Goal: Transaction & Acquisition: Purchase product/service

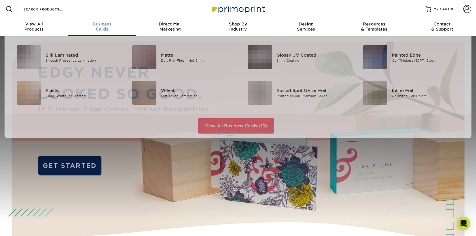
click at [99, 33] on link "Business Cards" at bounding box center [102, 27] width 68 height 18
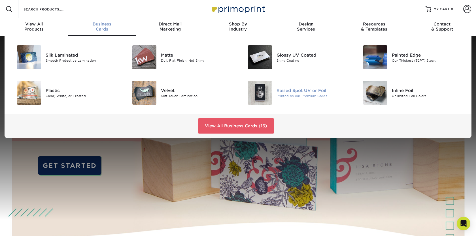
click at [260, 95] on img at bounding box center [260, 93] width 24 height 24
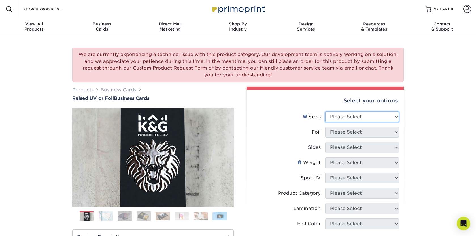
select select "2.00x3.50"
click option "2" x 3.5" - Standard" at bounding box center [0, 0] width 0 height 0
select select "1"
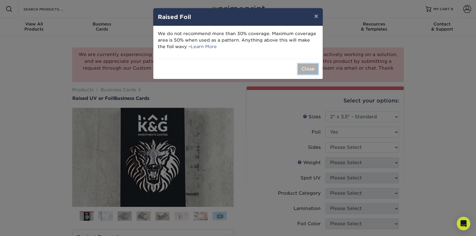
click at [307, 69] on button "Close" at bounding box center [308, 69] width 20 height 11
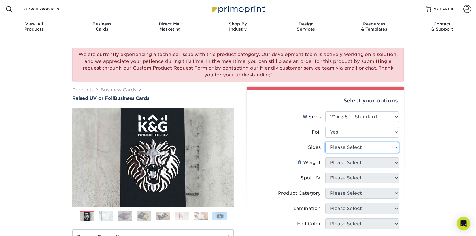
select select "e9e9dfb3-fba1-4d60-972c-fd9ca5904d33"
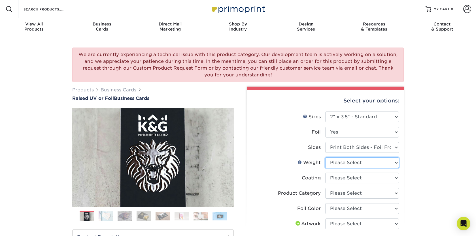
select select "16PT"
select select "3e7618de-abca-4bda-9f97-8b9129e913d8"
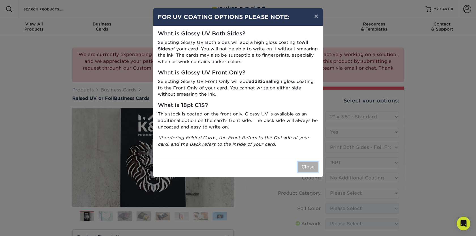
click at [310, 166] on button "Close" at bounding box center [308, 167] width 20 height 11
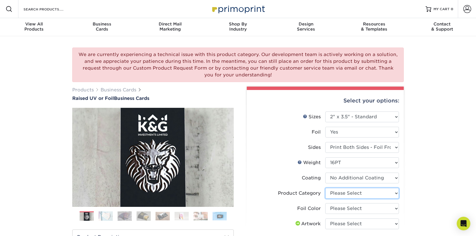
select select "3b5148f1-0588-4f88-a218-97bcfdce65c1"
click option "Business Cards" at bounding box center [0, 0] width 0 height 0
select select "070be916-f238-4bbb-84b5-b64a15a64c9f"
click option "Holographic Foil" at bounding box center [0, 0] width 0 height 0
click at [402, 197] on div "Select your options: Sizes Help Sizes Please Select 2" x 3.5" - Standard Foil P…" at bounding box center [325, 235] width 157 height 291
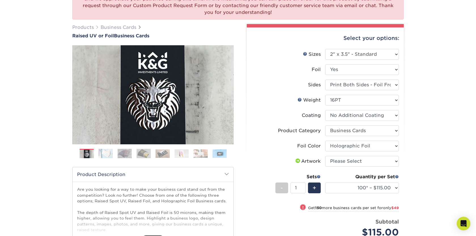
scroll to position [64, 0]
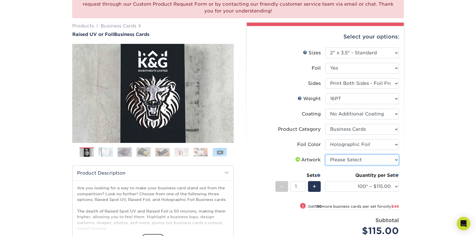
select select "upload"
click option "I will upload files" at bounding box center [0, 0] width 0 height 0
click at [417, 164] on div "We are currently experiencing a technical issue with this product category. Our…" at bounding box center [238, 152] width 476 height 361
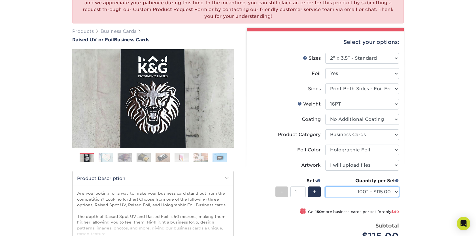
scroll to position [14, 0]
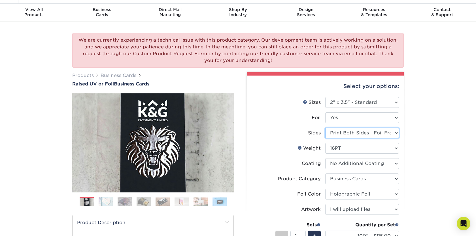
select select "34527644-b4fd-4ffb-9092-1318eefcd9d9"
select select "-1"
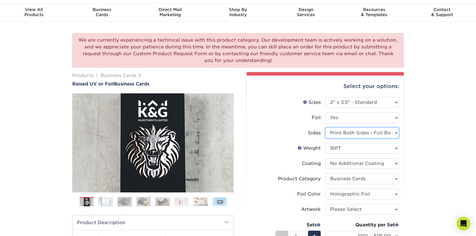
select select "-1"
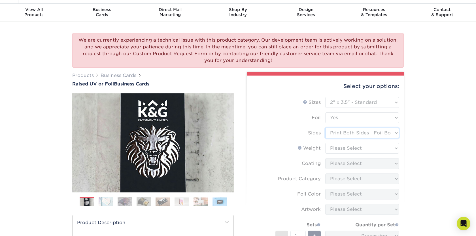
select select "-1"
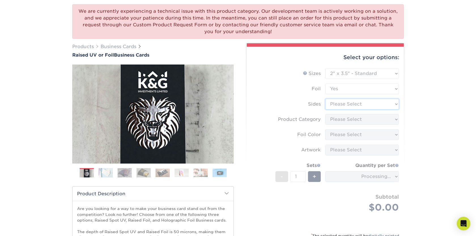
scroll to position [0, 0]
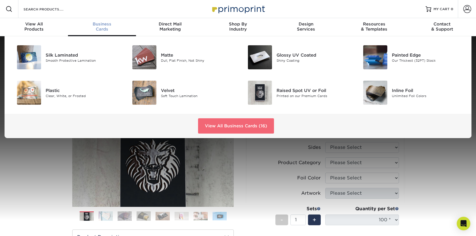
click at [219, 128] on link "View All Business Cards (16)" at bounding box center [236, 125] width 76 height 15
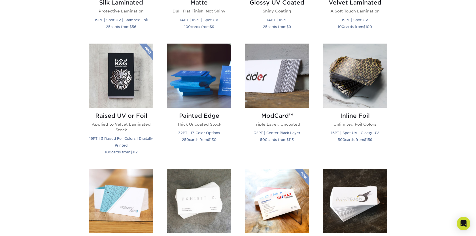
scroll to position [400, 0]
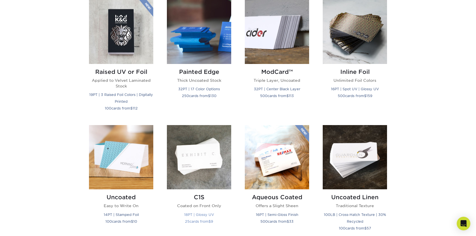
click at [199, 151] on img at bounding box center [199, 157] width 64 height 64
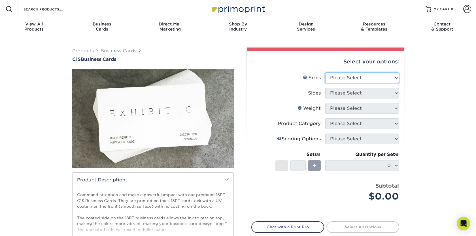
select select "2.00x3.50"
click option "2" x 3.5" - Standard" at bounding box center [0, 0] width 0 height 0
select select "13abbda7-1d64-4f25-8bb2-c179b224825d"
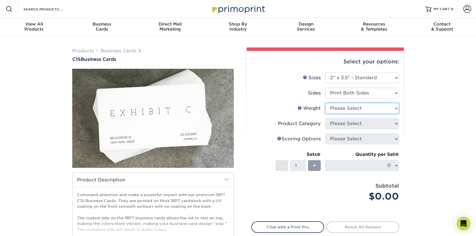
select select "18PTC1S"
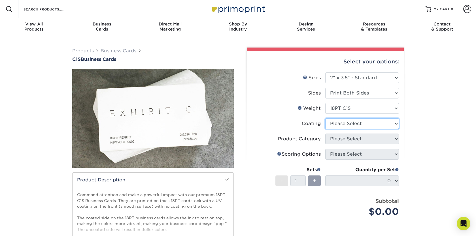
select select "1e8116af-acfc-44b1-83dc-8181aa338834"
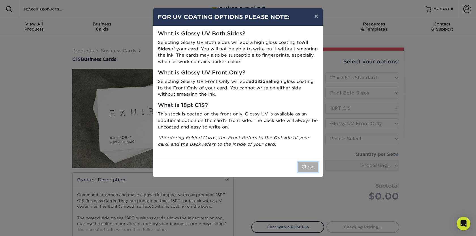
click at [306, 165] on button "Close" at bounding box center [308, 167] width 20 height 11
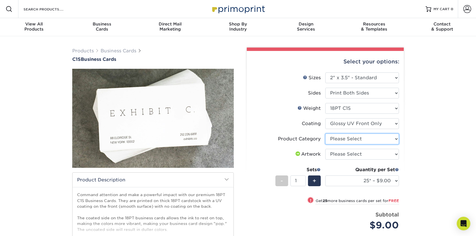
select select "3b5148f1-0588-4f88-a218-97bcfdce65c1"
click option "Business Cards" at bounding box center [0, 0] width 0 height 0
select select "upload"
click option "I will upload files" at bounding box center [0, 0] width 0 height 0
click at [312, 200] on span at bounding box center [310, 200] width 8 height 8
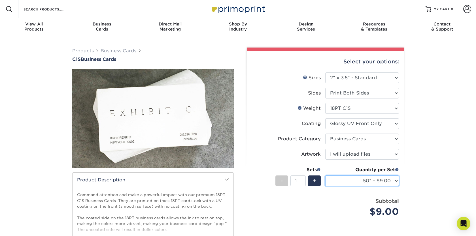
click at [325, 176] on select "25* – $9.00 50* – $9.00 75* – $9.00 100* – $9.00 250* – $20.00 500 – $39.00 100…" at bounding box center [362, 181] width 74 height 11
select select "100* – $9.00"
click option "100* – $9.00" at bounding box center [0, 0] width 0 height 0
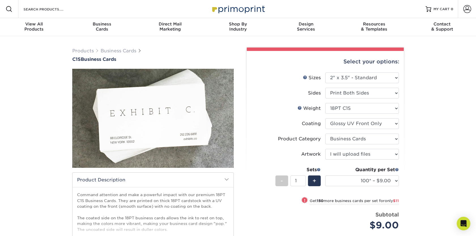
click at [425, 151] on div "Products Business Cards C1S Business Cards" at bounding box center [238, 181] width 476 height 291
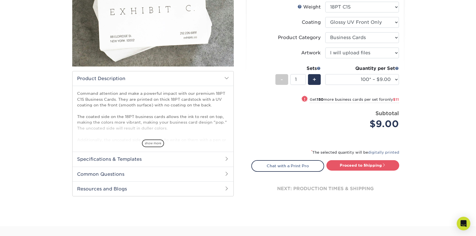
scroll to position [101, 0]
click at [360, 165] on link "Proceed to Shipping" at bounding box center [362, 166] width 73 height 10
type input "Set 1"
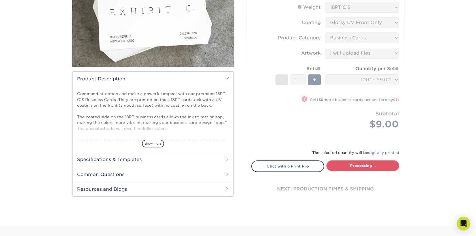
select select "ee637bd0-fbd1-471c-859f-5f082292e332"
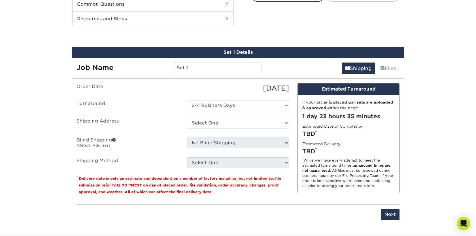
scroll to position [277, 0]
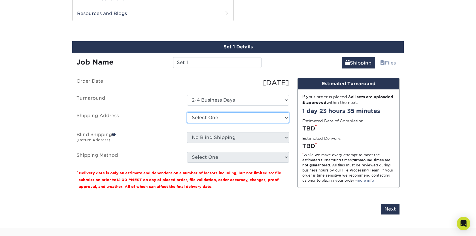
select select "newaddress"
click option "+ Add New Address" at bounding box center [0, 0] width 0 height 0
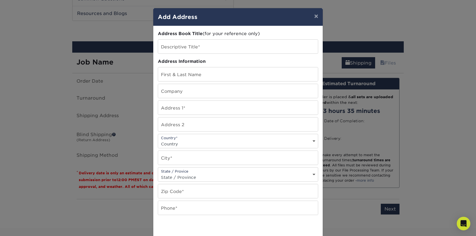
click at [235, 39] on div "Address Book Title (for your reference only) Descriptive Title* Address Informa…" at bounding box center [238, 153] width 160 height 244
click at [235, 53] on input "text" at bounding box center [238, 47] width 160 height 14
type input "Apt"
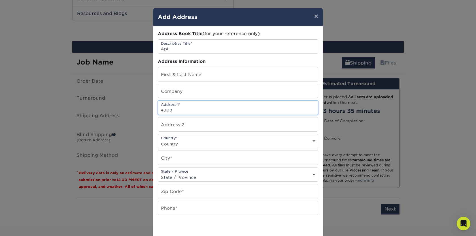
type input "4908"
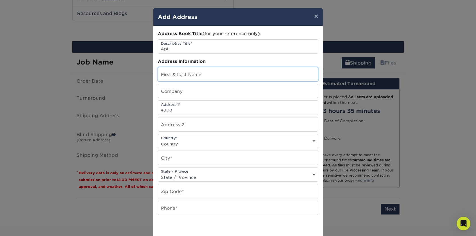
type input "[PERSON_NAME]"
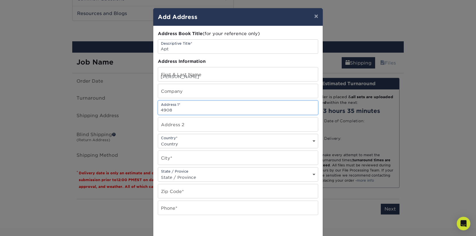
type input "[STREET_ADDRESS][PERSON_NAME]"
type input "Apt. 108"
select select "US"
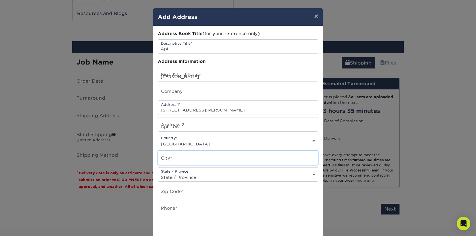
type input "Wilmington"
select select "NC"
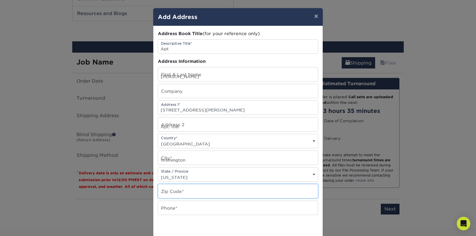
type input "28405"
type input "9109063195"
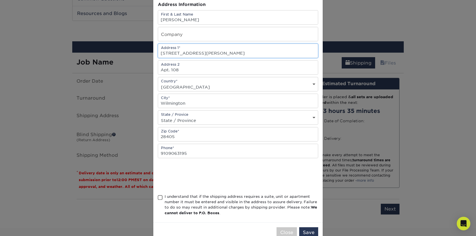
scroll to position [75, 0]
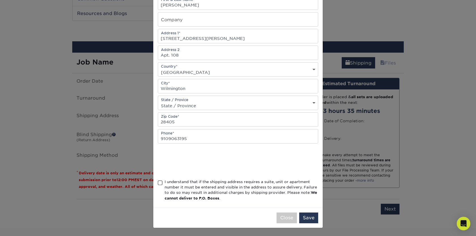
click at [165, 185] on div "I understand that if the shipping address requires a suite, unit or apartment n…" at bounding box center [241, 190] width 153 height 22
click at [0, 0] on input "I understand that if the shipping address requires a suite, unit or apartment n…" at bounding box center [0, 0] width 0 height 0
click at [312, 218] on button "Save" at bounding box center [308, 218] width 19 height 11
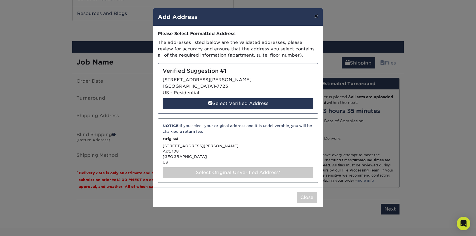
click at [315, 20] on button "×" at bounding box center [316, 16] width 13 height 16
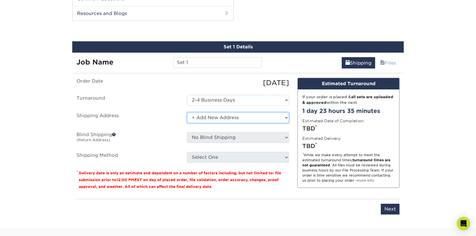
click option "+ Add New Address" at bounding box center [0, 0] width 0 height 0
click option "- Login" at bounding box center [0, 0] width 0 height 0
select select "-1"
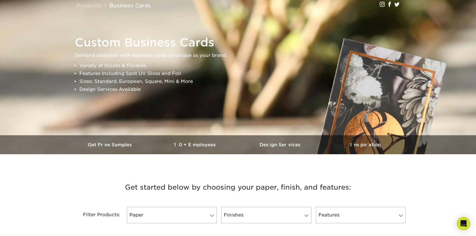
scroll to position [45, 0]
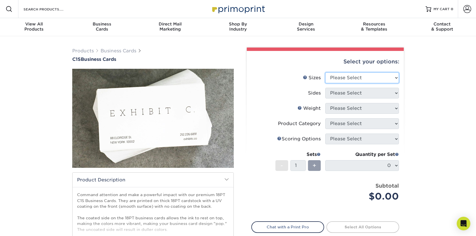
select select "2.00x3.50"
click option "2" x 3.5" - Standard" at bounding box center [0, 0] width 0 height 0
select select "13abbda7-1d64-4f25-8bb2-c179b224825d"
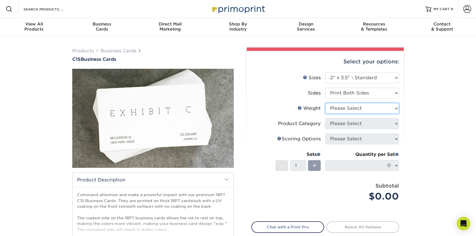
select select "18PTC1S"
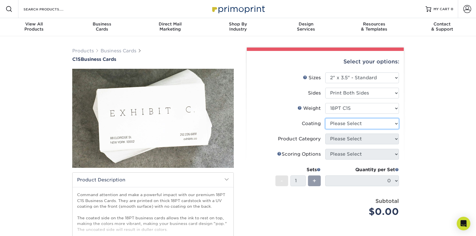
select select "1e8116af-acfc-44b1-83dc-8181aa338834"
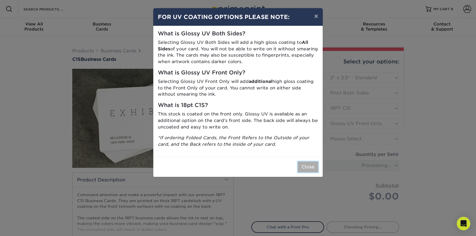
click at [305, 169] on button "Close" at bounding box center [308, 167] width 20 height 11
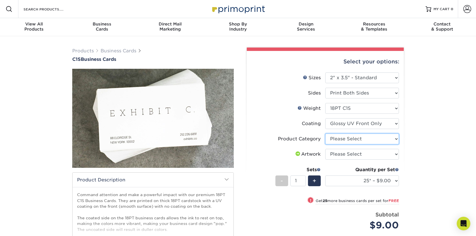
select select "3b5148f1-0588-4f88-a218-97bcfdce65c1"
click option "Business Cards" at bounding box center [0, 0] width 0 height 0
select select "upload"
click option "I will upload files" at bounding box center [0, 0] width 0 height 0
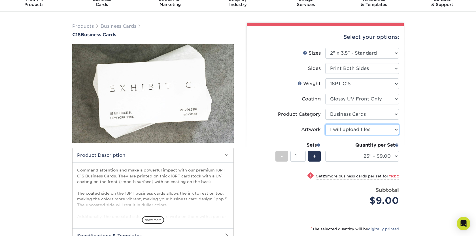
scroll to position [25, 0]
click at [362, 162] on div "Quantity per Set 25* – $9.00 50* – $9.00 75* – $9.00 100* – $9.00 250* – $20.00…" at bounding box center [362, 155] width 74 height 26
click at [325, 151] on select "25* – $9.00 50* – $9.00 75* – $9.00 100* – $9.00 250* – $20.00 500 – $39.00 100…" at bounding box center [362, 156] width 74 height 11
click option "100* – $9.00" at bounding box center [0, 0] width 0 height 0
click at [423, 134] on div "Products Business Cards C1S Business Cards" at bounding box center [238, 156] width 476 height 291
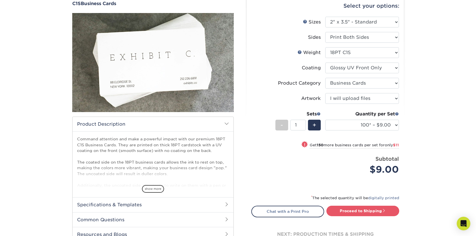
scroll to position [73, 0]
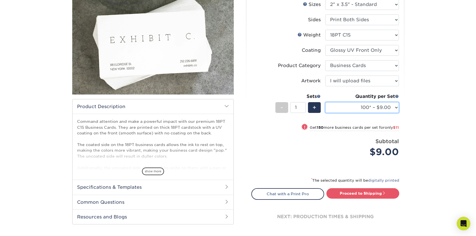
select select "250* – $20.00"
click option "250* – $20.00" at bounding box center [0, 0] width 0 height 0
click at [428, 128] on div "Products Business Cards C1S Business Cards" at bounding box center [238, 108] width 476 height 291
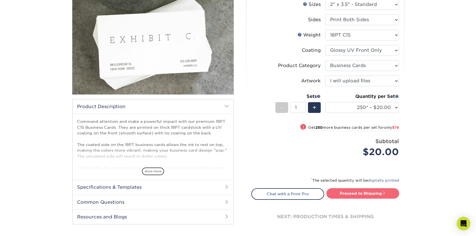
click at [375, 195] on link "Proceed to Shipping" at bounding box center [362, 193] width 73 height 10
select select "cc64f0bf-51ce-406b-b6ca-f03cd1fca999"
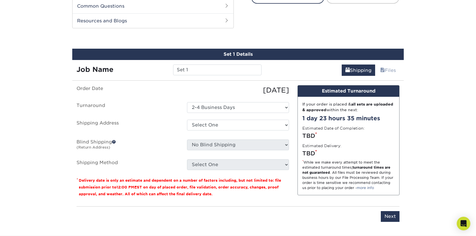
scroll to position [277, 0]
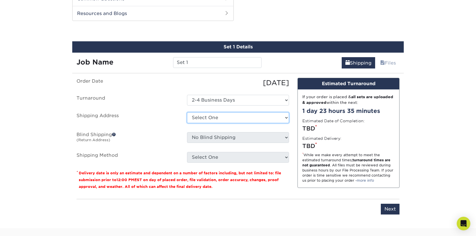
select select "newaddress"
click option "+ Add New Address" at bounding box center [0, 0] width 0 height 0
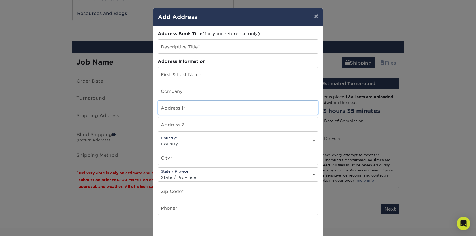
click at [262, 108] on input "text" at bounding box center [238, 108] width 160 height 14
type input "4908"
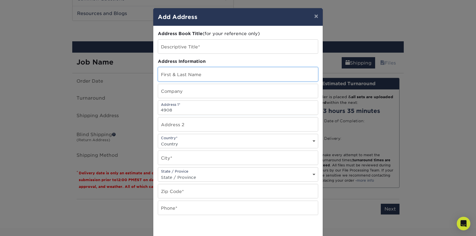
type input "[PERSON_NAME]"
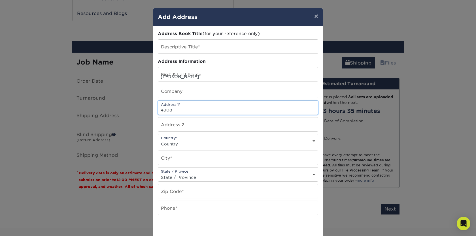
type input "[STREET_ADDRESS][PERSON_NAME]"
type input "Apt. 108"
select select "US"
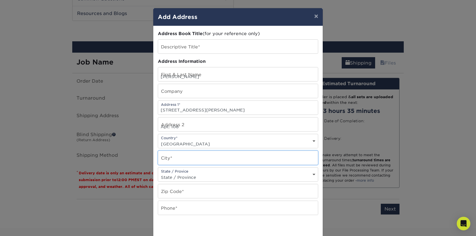
type input "Wilmington"
select select "NC"
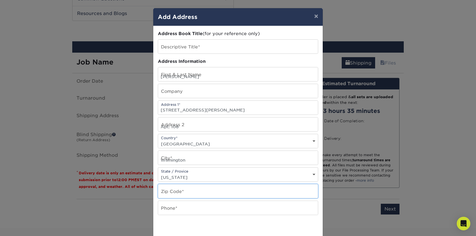
type input "28405"
type input "9109063195"
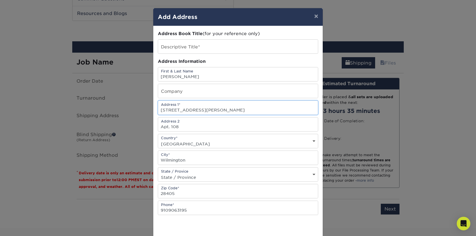
type input "[STREET_ADDRESS][PERSON_NAME]"
click at [175, 127] on input "Apt. 108" at bounding box center [238, 125] width 160 height 14
click at [218, 112] on input "[STREET_ADDRESS][PERSON_NAME]" at bounding box center [238, 108] width 160 height 14
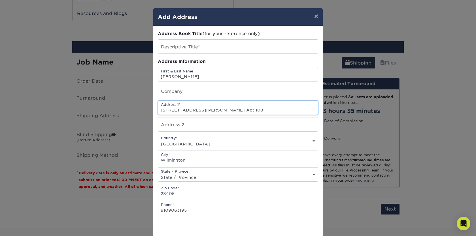
click at [209, 113] on input "[STREET_ADDRESS][PERSON_NAME] Apt 108" at bounding box center [238, 108] width 160 height 14
click at [219, 112] on input "[STREET_ADDRESS][PERSON_NAME] Apt 108" at bounding box center [238, 108] width 160 height 14
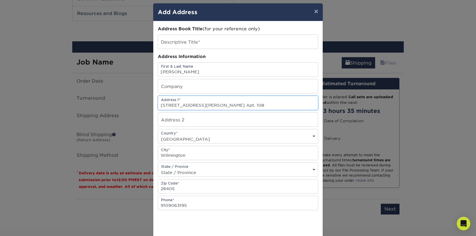
scroll to position [0, 0]
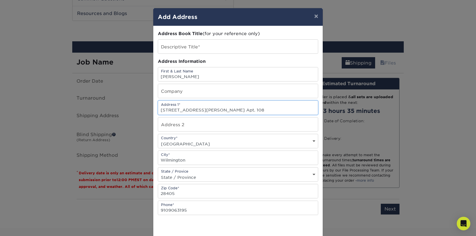
type input "[STREET_ADDRESS][PERSON_NAME] Apt. 108"
click at [272, 46] on input "text" at bounding box center [238, 47] width 160 height 14
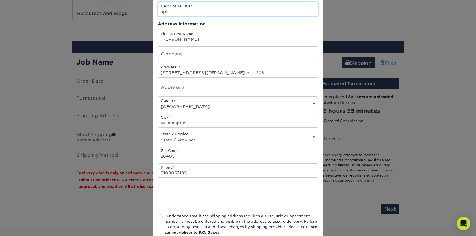
scroll to position [75, 0]
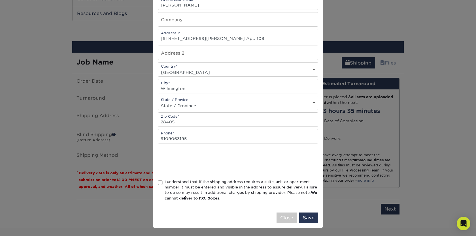
type input "apt"
click at [161, 183] on span at bounding box center [160, 182] width 5 height 5
click at [0, 0] on input "I understand that if the shipping address requires a suite, unit or apartment n…" at bounding box center [0, 0] width 0 height 0
click at [309, 221] on button "Save" at bounding box center [308, 218] width 19 height 11
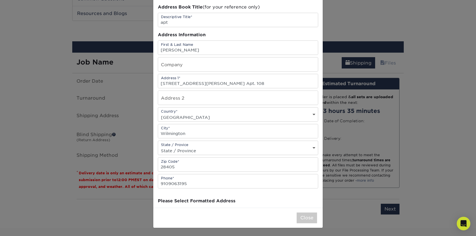
scroll to position [0, 0]
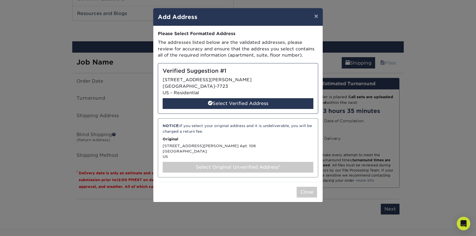
click at [284, 157] on div "NOTICE: If you select your original address and it is undeliverable, you will b…" at bounding box center [238, 147] width 160 height 59
select select "286421"
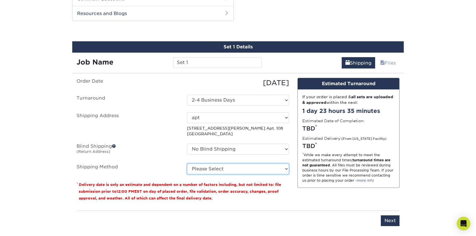
select select "03"
click option "Ground Shipping (+$7.84)" at bounding box center [0, 0] width 0 height 0
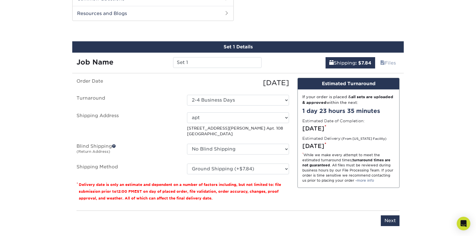
click at [167, 171] on label "Shipping Method" at bounding box center [127, 169] width 110 height 11
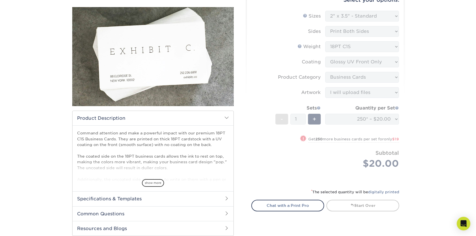
scroll to position [58, 0]
